Goal: Information Seeking & Learning: Learn about a topic

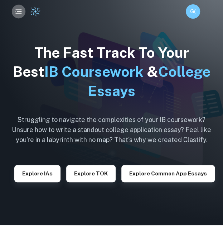
click at [19, 13] on rect "button" at bounding box center [18, 13] width 6 height 1
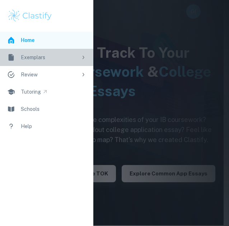
click at [56, 58] on div "Exemplars" at bounding box center [49, 57] width 57 height 8
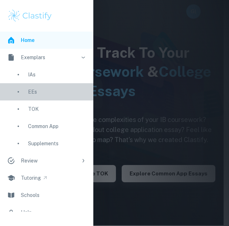
click at [37, 99] on link "EEs" at bounding box center [46, 91] width 93 height 17
click at [38, 88] on div "EEs" at bounding box center [57, 92] width 58 height 8
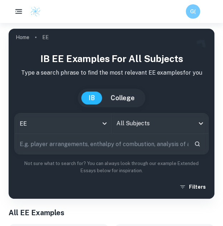
click at [128, 129] on input "All Subjects" at bounding box center [155, 124] width 80 height 14
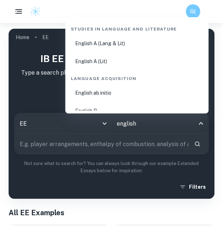
scroll to position [9, 0]
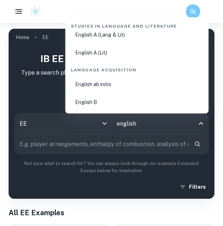
click at [123, 101] on li "English B" at bounding box center [137, 102] width 138 height 16
type input "English B"
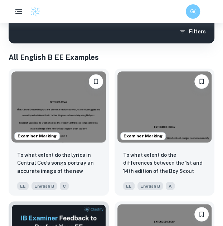
scroll to position [168, 0]
